Goal: Task Accomplishment & Management: Manage account settings

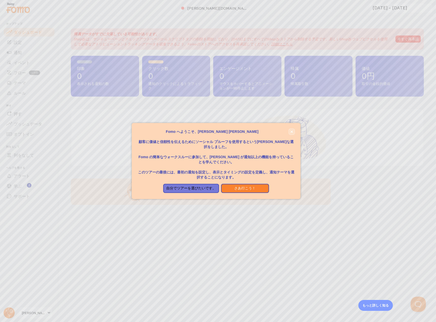
click at [293, 131] on icon "近い、" at bounding box center [292, 132] width 3 height 3
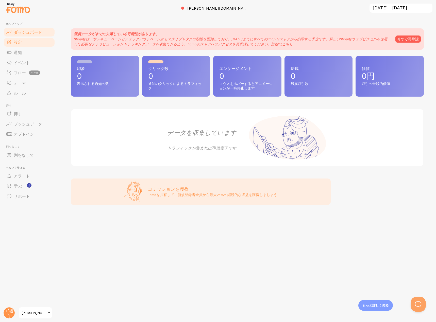
click at [35, 42] on link "設定" at bounding box center [29, 42] width 52 height 10
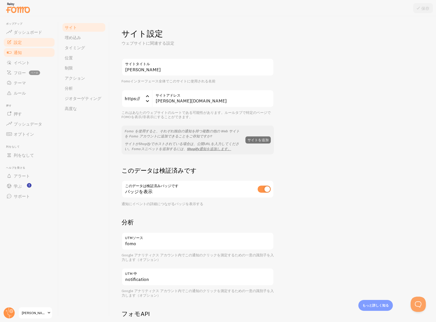
click at [36, 54] on link "通知" at bounding box center [29, 52] width 52 height 10
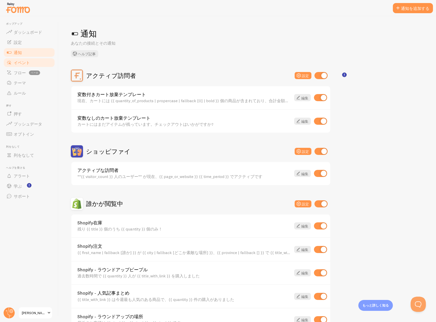
click at [35, 67] on link "イベント" at bounding box center [29, 63] width 52 height 10
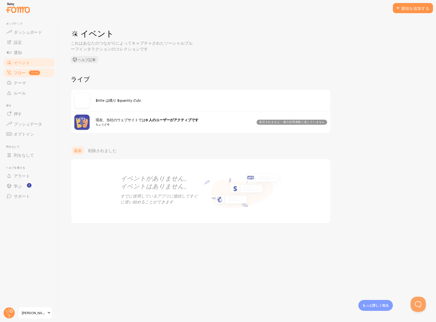
click at [30, 74] on span "ベータ" at bounding box center [34, 73] width 11 height 5
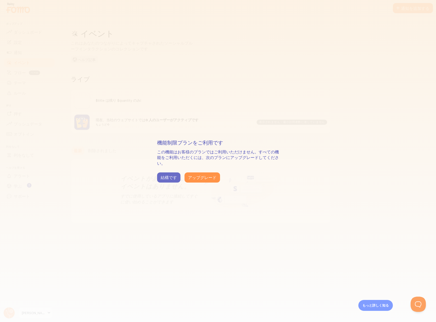
click at [169, 175] on font "結構です" at bounding box center [169, 177] width 16 height 5
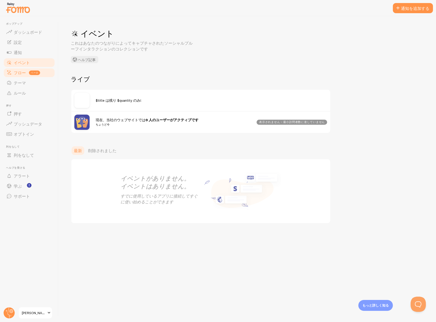
click at [19, 76] on link "フロー ベータ" at bounding box center [29, 73] width 52 height 10
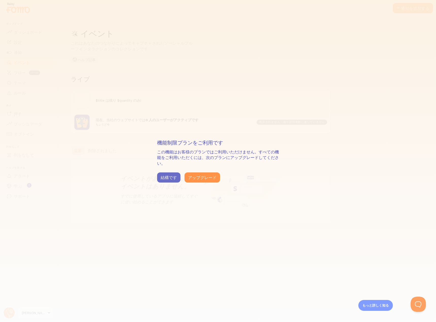
click at [174, 178] on font "結構です" at bounding box center [169, 177] width 16 height 5
